Goal: Communication & Community: Answer question/provide support

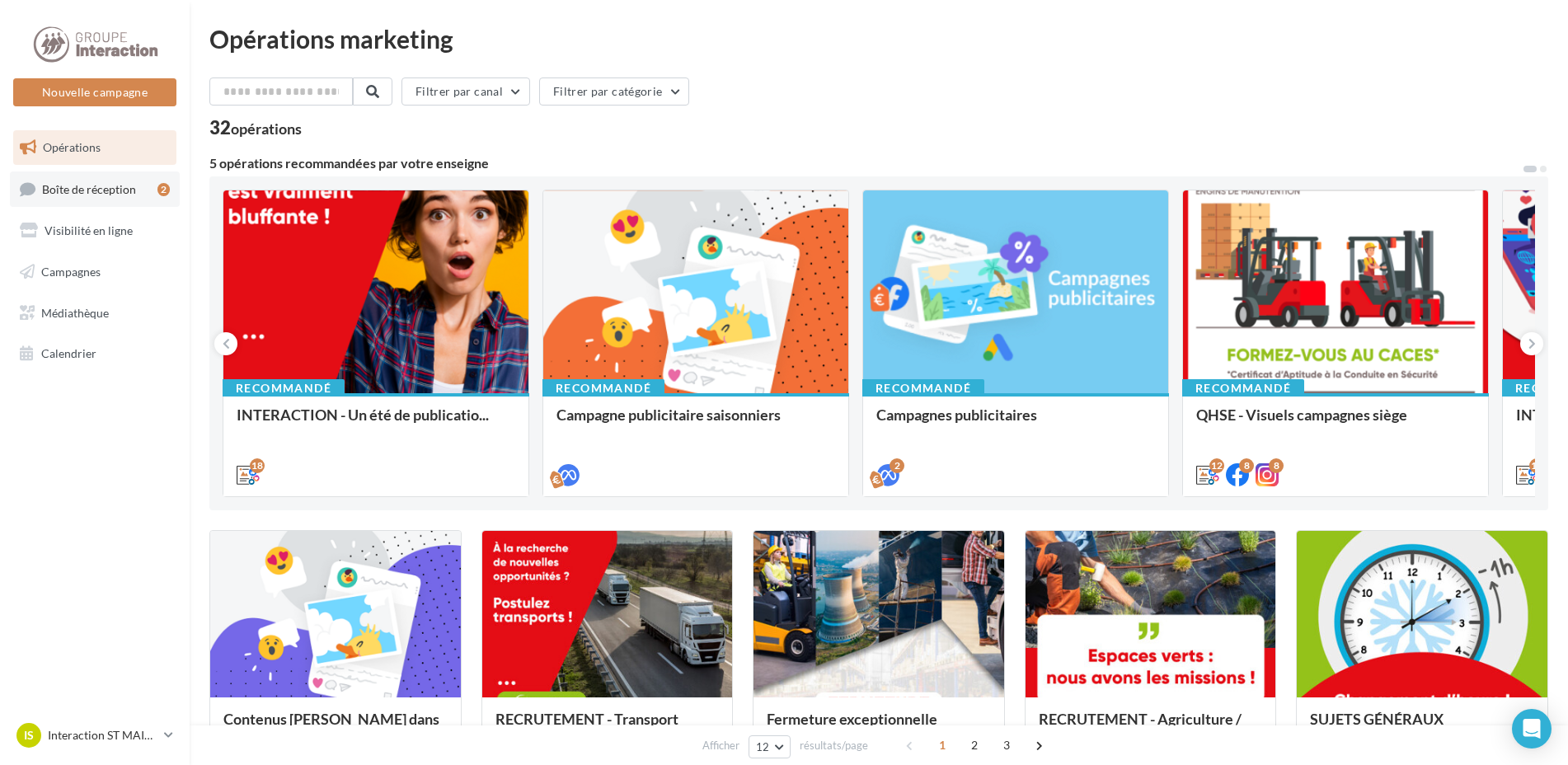
click at [101, 197] on link "Boîte de réception 2" at bounding box center [95, 190] width 170 height 36
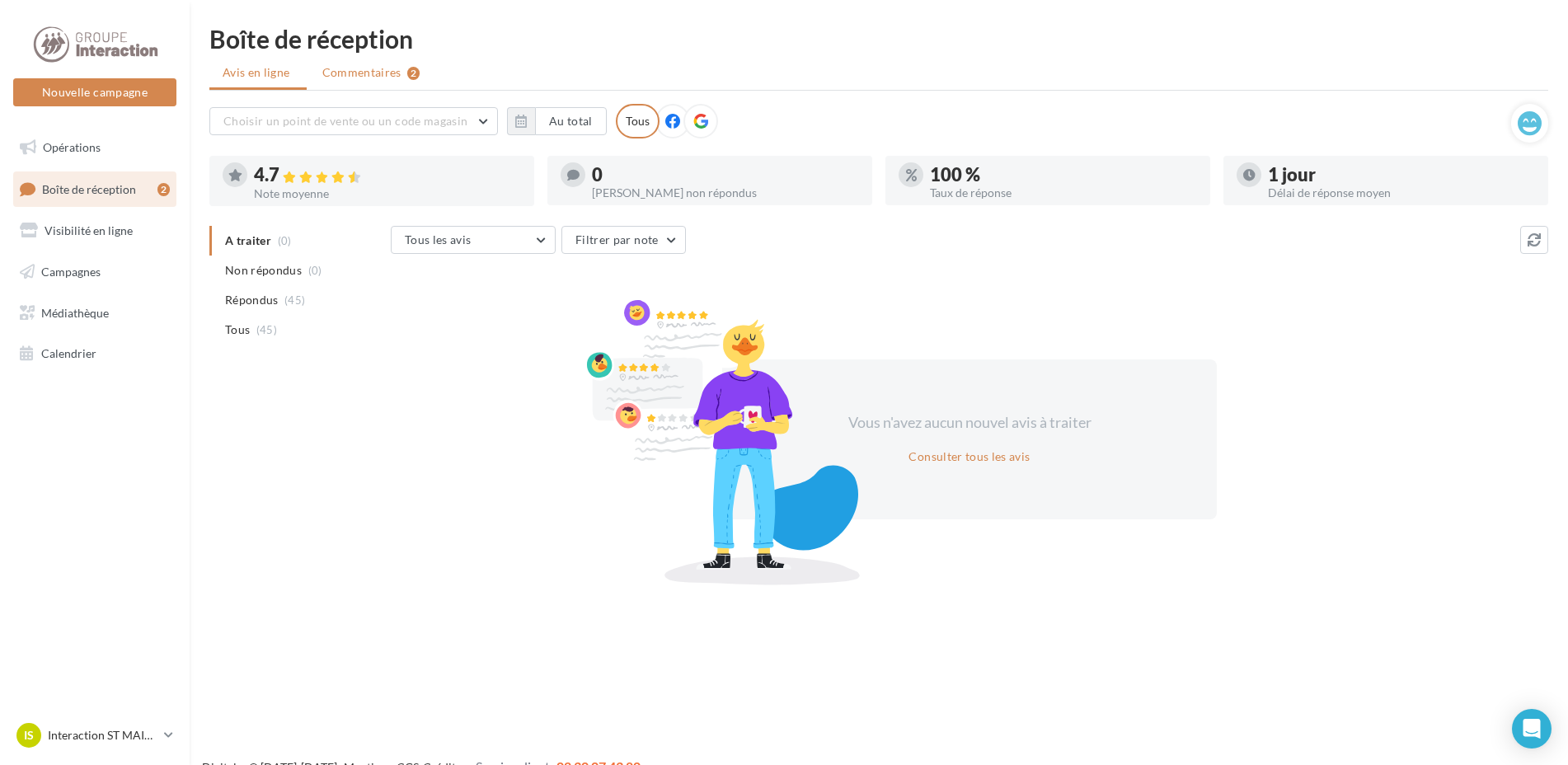
click at [352, 69] on span "Commentaires" at bounding box center [361, 73] width 79 height 17
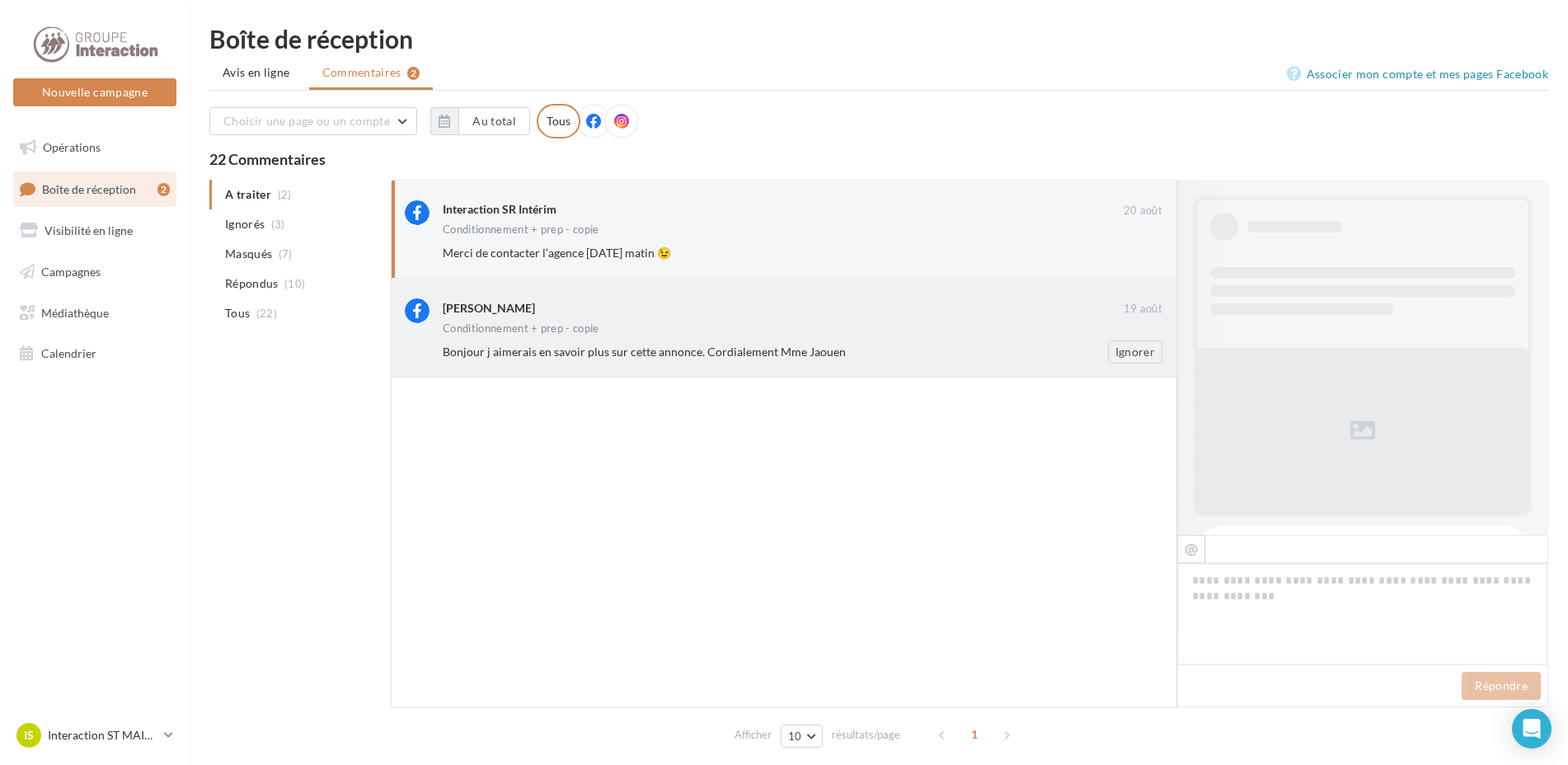
scroll to position [584, 0]
